Goal: Information Seeking & Learning: Learn about a topic

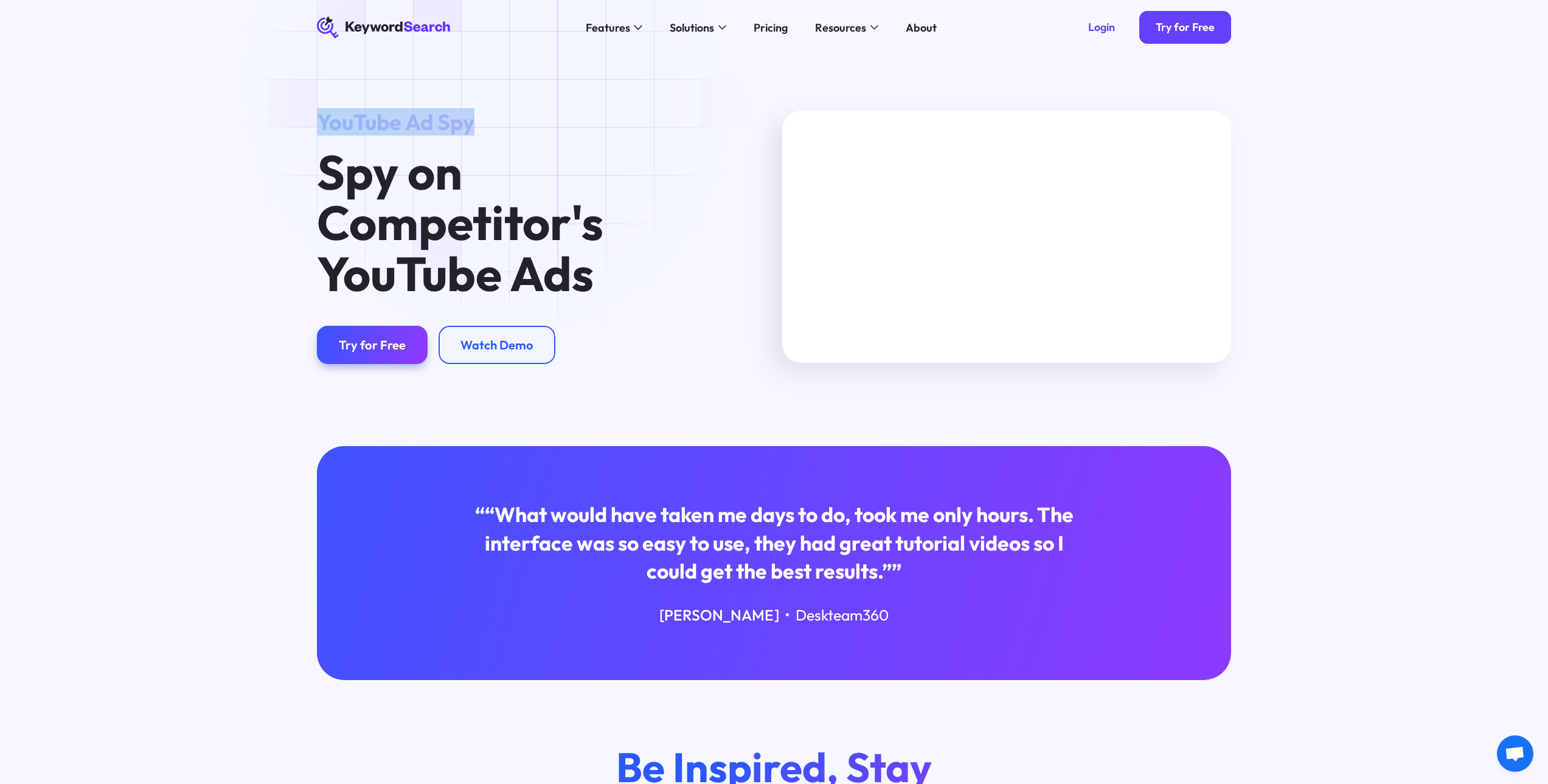
drag, startPoint x: 310, startPoint y: 117, endPoint x: 509, endPoint y: 114, distance: 199.0
click at [509, 114] on div "YouTube Ad Spy Spy on Competitor's YouTube Ads Try for Free Watch Demo" at bounding box center [541, 236] width 465 height 255
copy span "YouTube Ad Spy"
drag, startPoint x: 1376, startPoint y: 85, endPoint x: 1443, endPoint y: 85, distance: 67.0
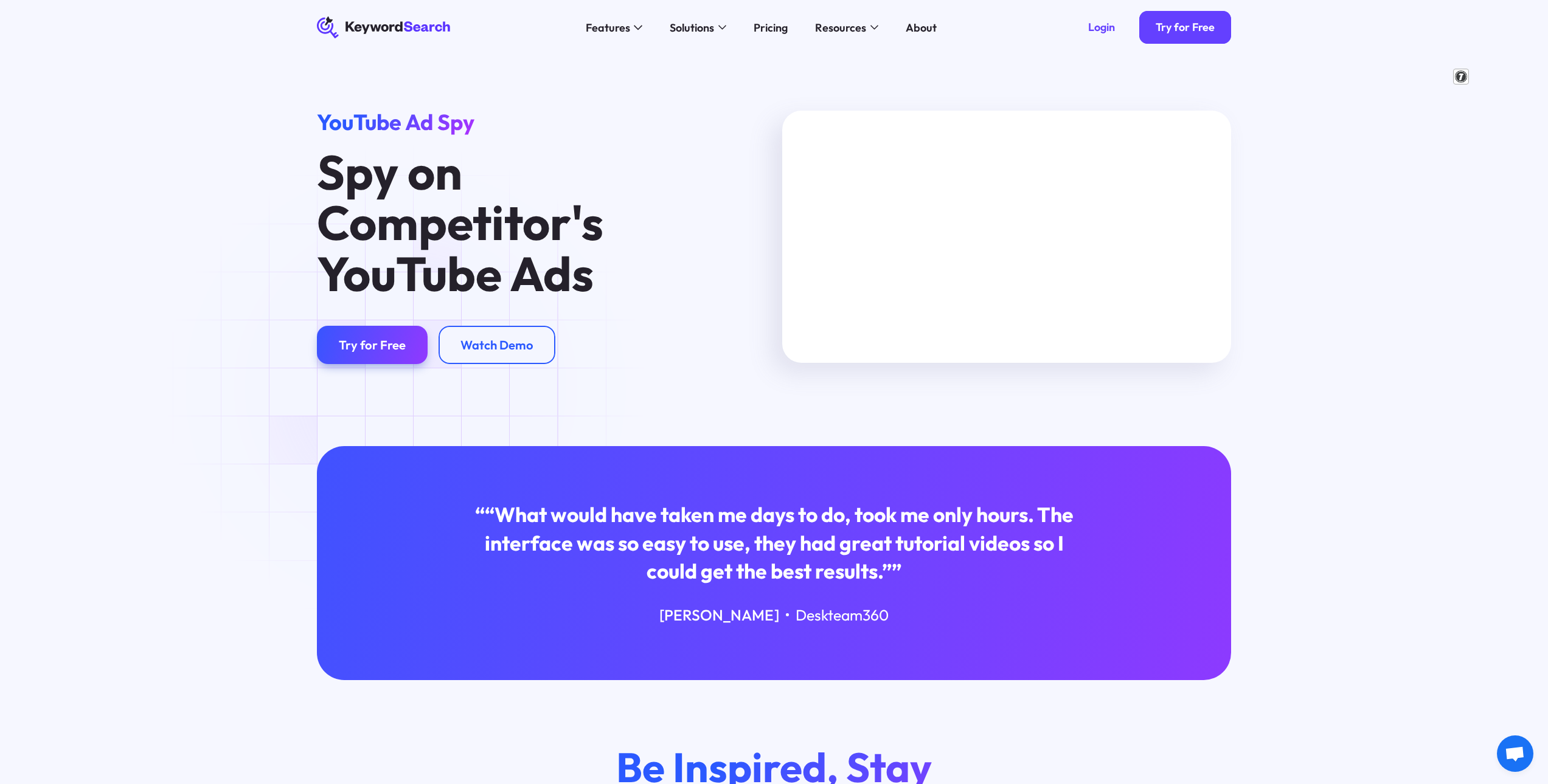
drag, startPoint x: 1375, startPoint y: 84, endPoint x: 1450, endPoint y: 85, distance: 75.0
drag, startPoint x: 1308, startPoint y: 122, endPoint x: 1473, endPoint y: 155, distance: 168.3
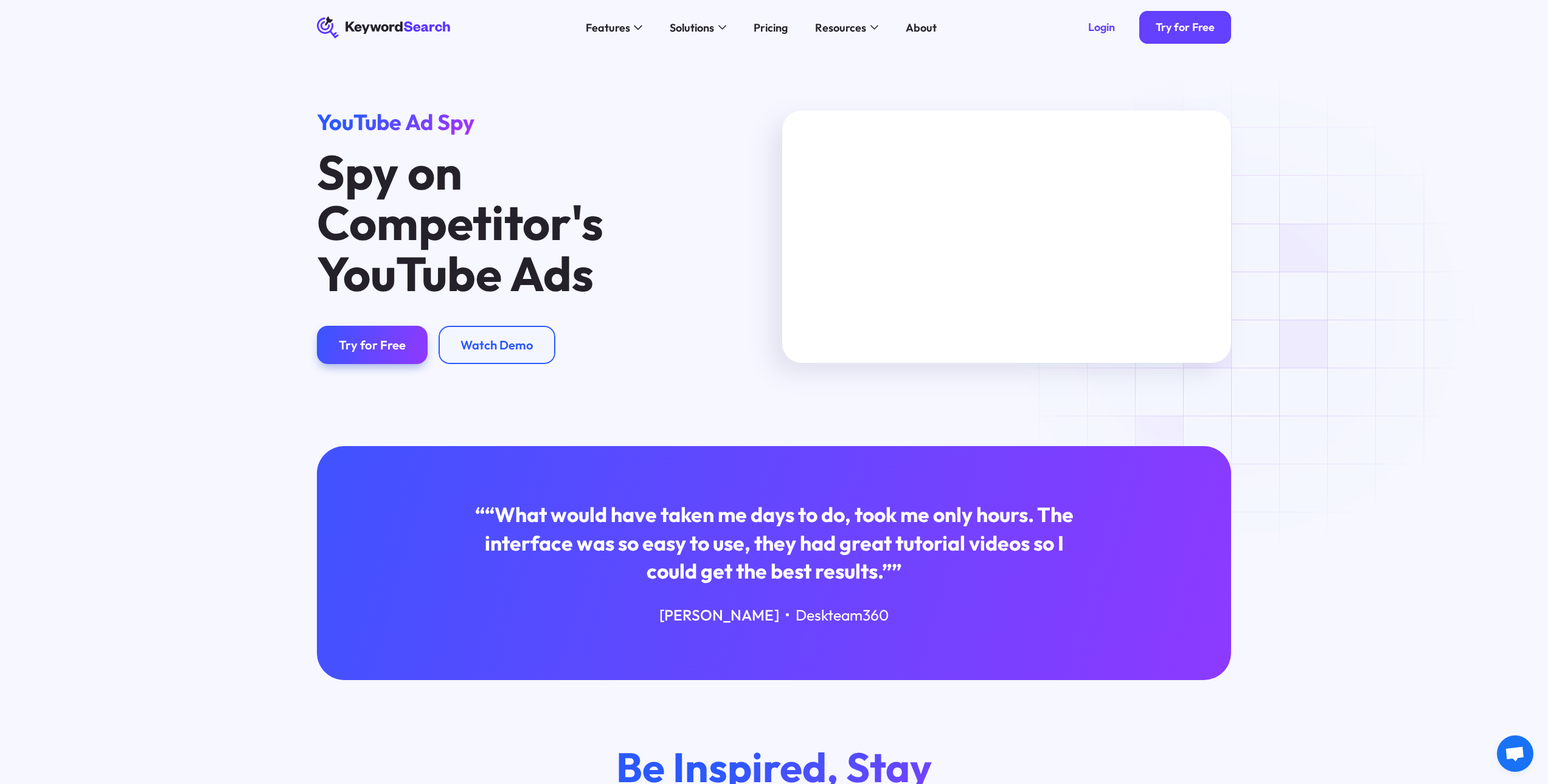
drag, startPoint x: 1383, startPoint y: 133, endPoint x: 1412, endPoint y: 130, distance: 29.2
drag, startPoint x: 1309, startPoint y: 126, endPoint x: 1481, endPoint y: 149, distance: 173.5
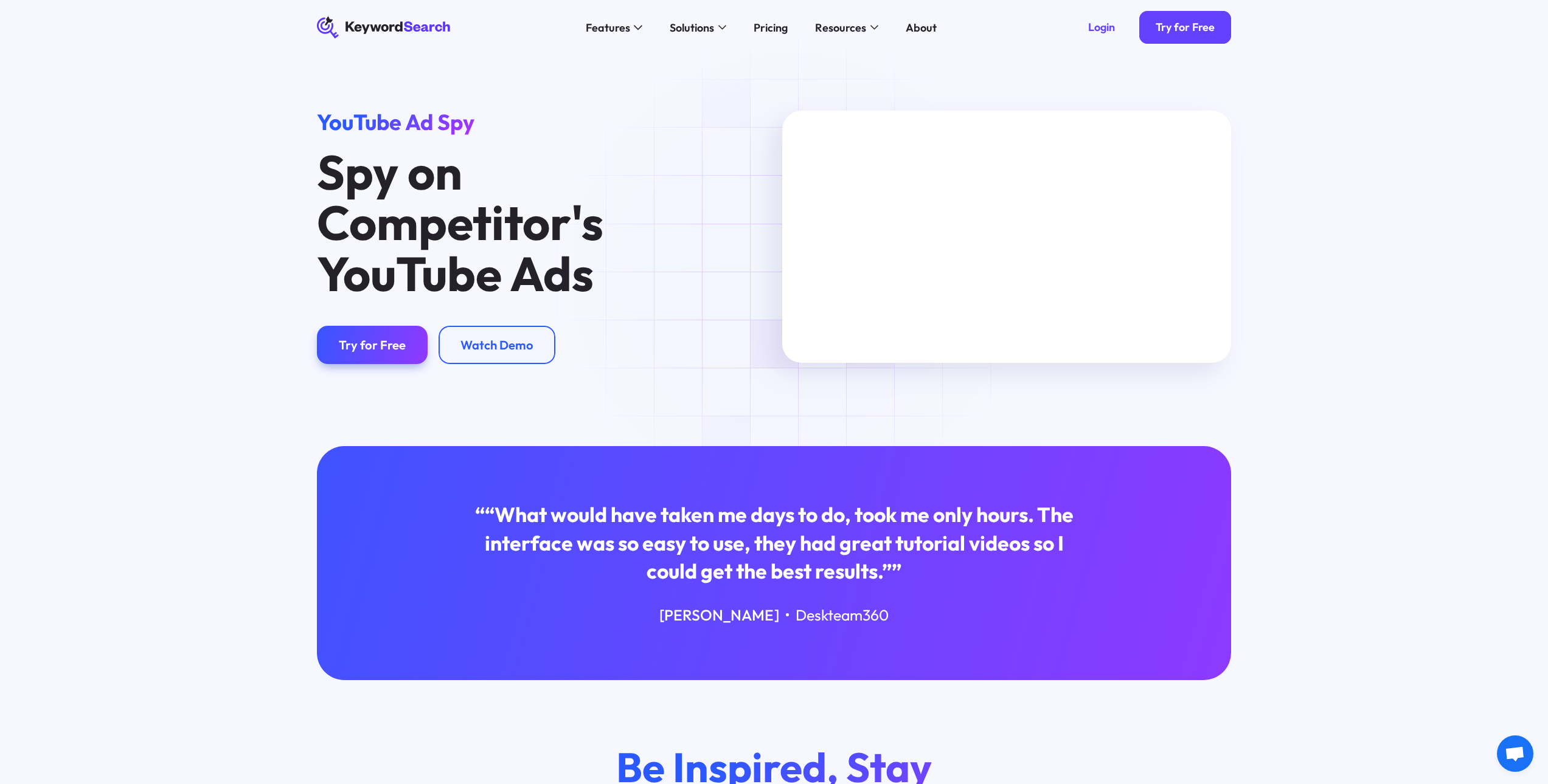
drag, startPoint x: 1407, startPoint y: 142, endPoint x: 1299, endPoint y: 129, distance: 108.8
